Goal: Transaction & Acquisition: Subscribe to service/newsletter

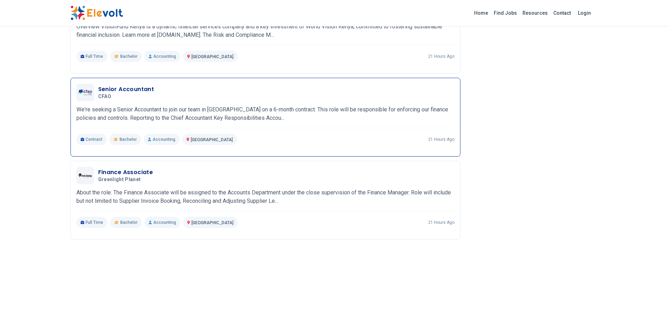
scroll to position [526, 0]
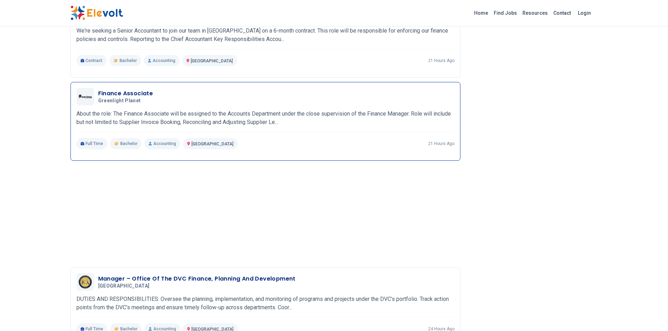
click at [120, 92] on h3 "Finance Associate" at bounding box center [125, 93] width 55 height 8
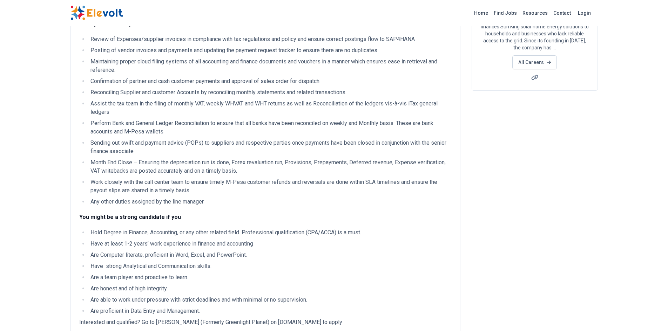
scroll to position [210, 0]
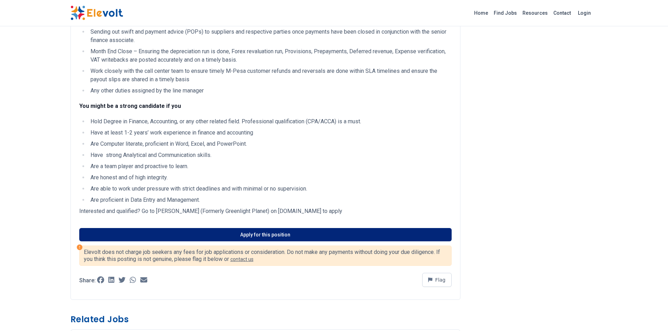
click at [256, 237] on link "Apply for this position" at bounding box center [265, 234] width 372 height 13
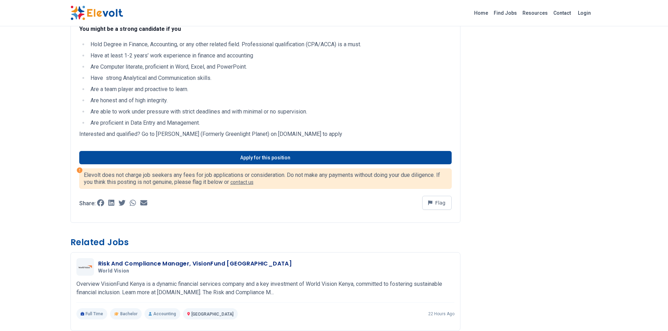
scroll to position [316, 0]
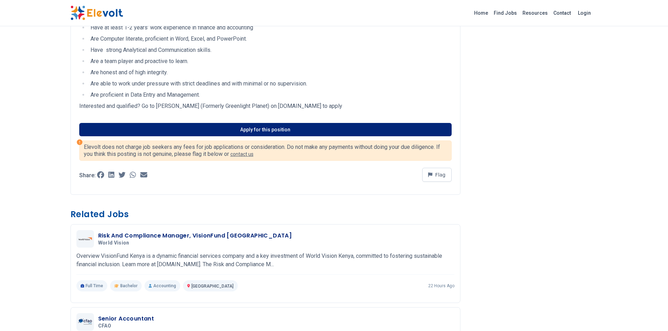
click at [262, 132] on link "Apply for this position" at bounding box center [265, 129] width 372 height 13
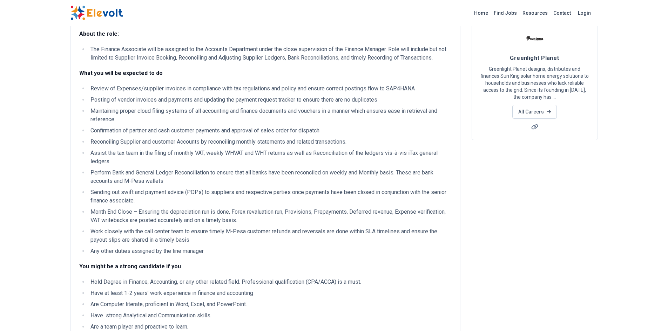
scroll to position [0, 0]
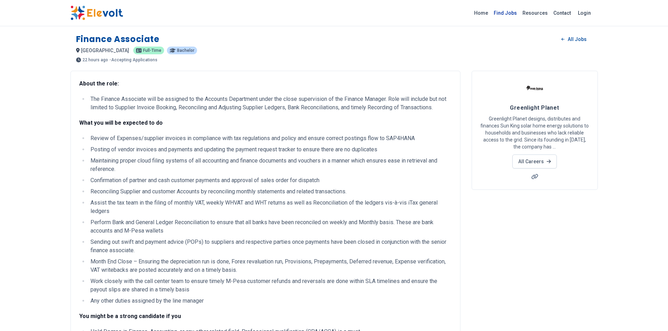
click at [508, 11] on link "Find Jobs" at bounding box center [505, 12] width 29 height 11
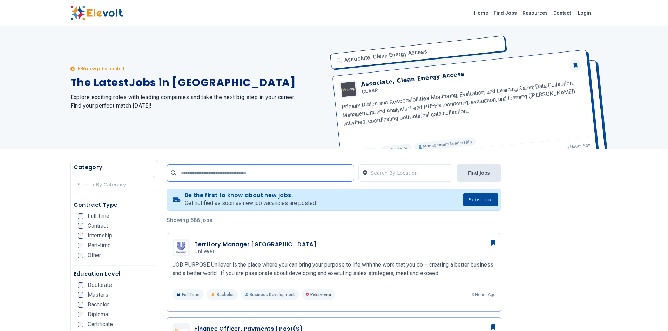
click at [280, 172] on input "text" at bounding box center [261, 173] width 188 height 18
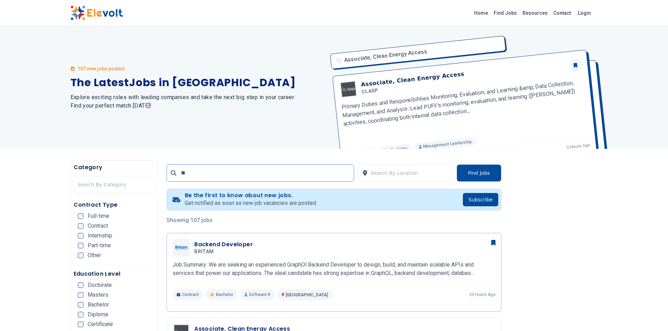
type input "*"
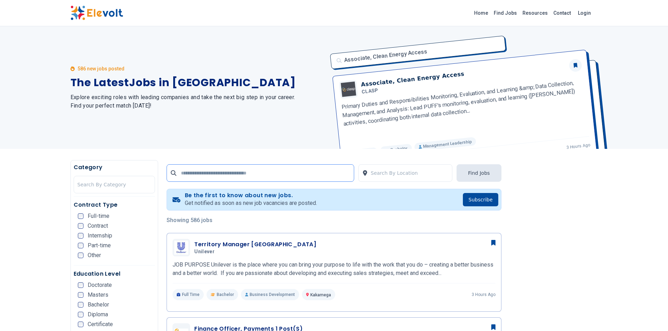
type input "*"
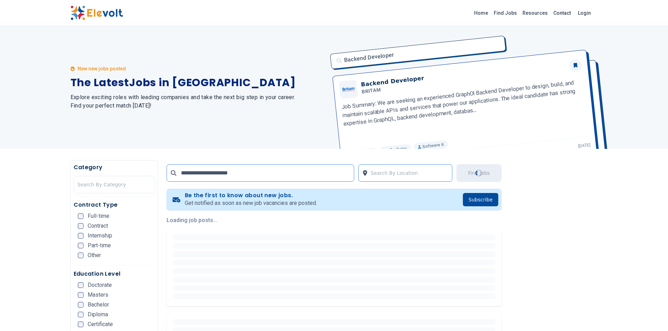
type input "**********"
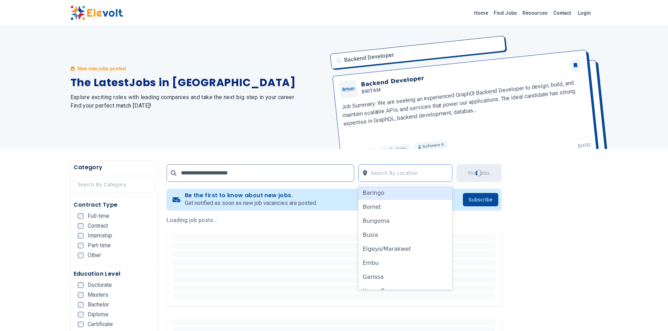
click at [407, 172] on div at bounding box center [410, 173] width 78 height 14
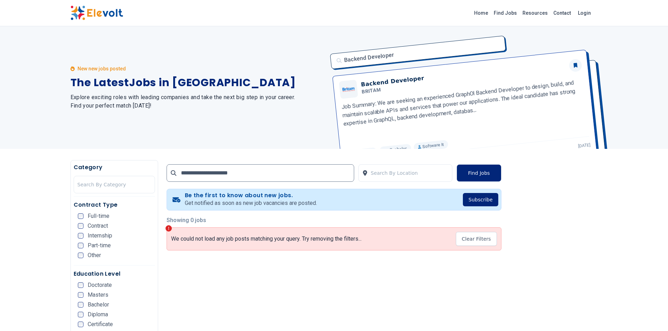
click at [477, 199] on button "Subscribe" at bounding box center [480, 199] width 35 height 13
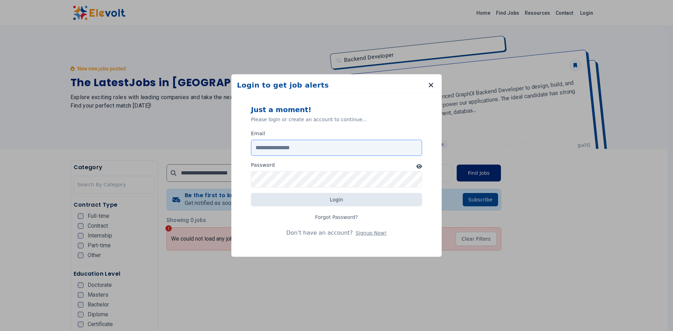
click at [297, 149] on input "Email" at bounding box center [336, 148] width 171 height 16
type input "*"
click at [362, 231] on button "Signup Now!" at bounding box center [371, 233] width 31 height 7
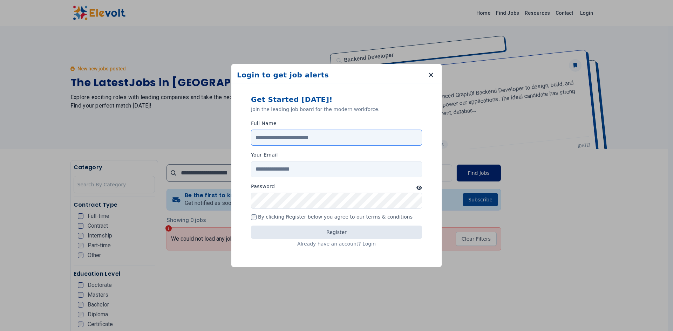
click at [290, 137] on input "Full Name" at bounding box center [336, 138] width 171 height 16
type input "**********"
click at [285, 164] on input "Your Email" at bounding box center [336, 169] width 171 height 16
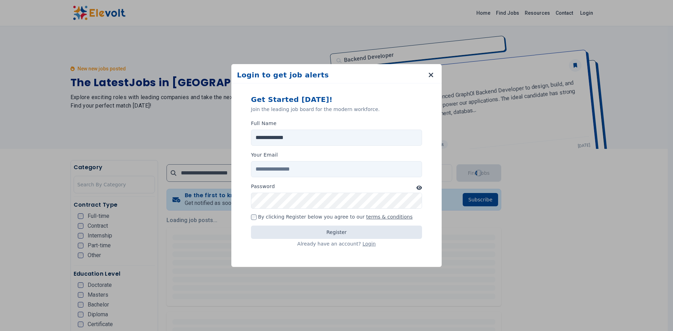
click at [419, 187] on icon "button" at bounding box center [420, 188] width 6 height 4
